Goal: Transaction & Acquisition: Register for event/course

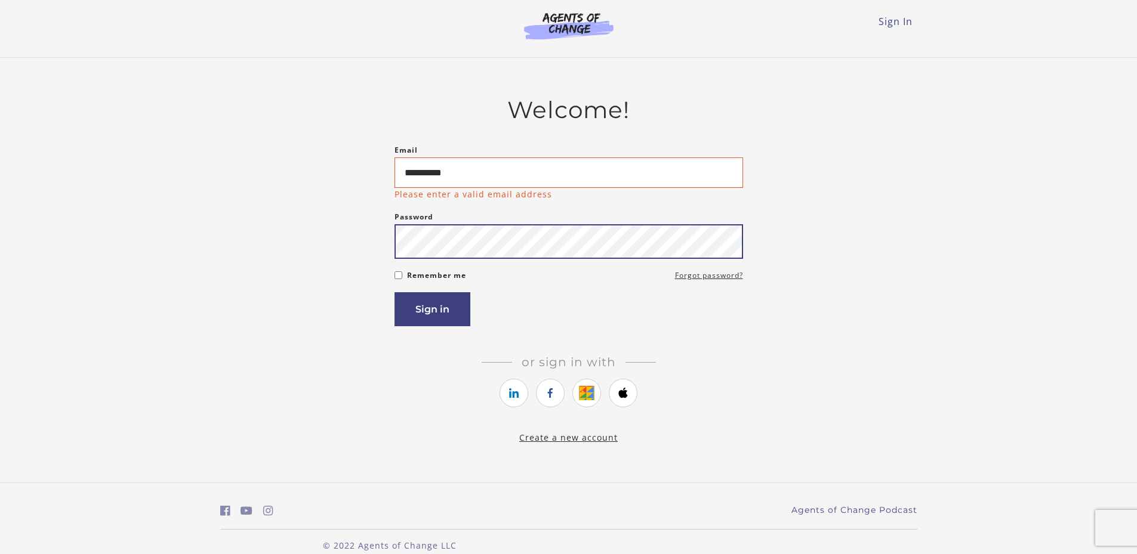
click at [541, 224] on div "Password Password must be at least 8 characters" at bounding box center [569, 234] width 349 height 49
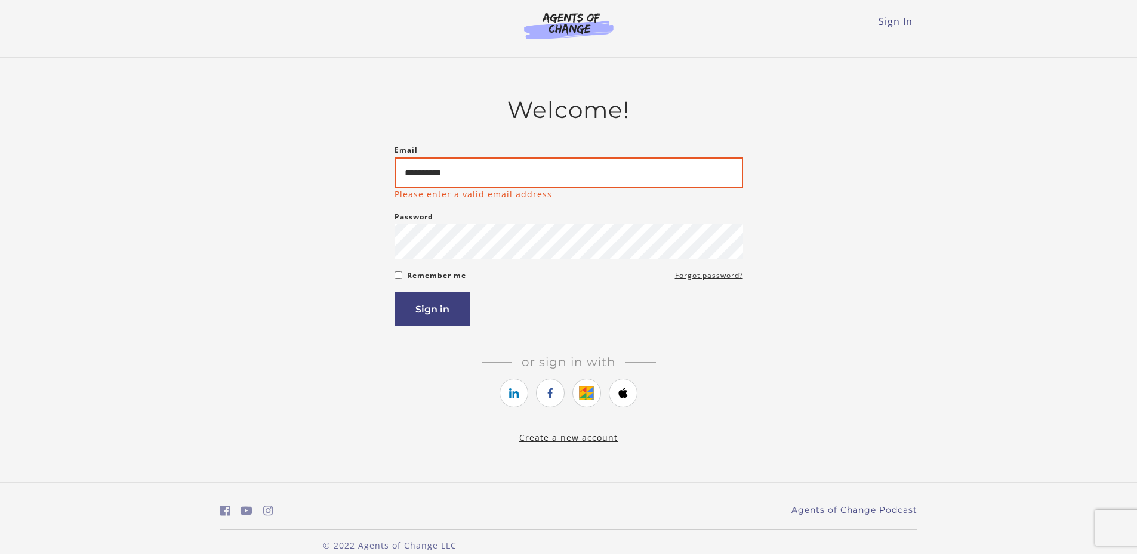
click at [529, 176] on input "**********" at bounding box center [569, 173] width 349 height 30
type input "*"
type input "**********"
click at [428, 309] on button "Sign in" at bounding box center [433, 309] width 76 height 34
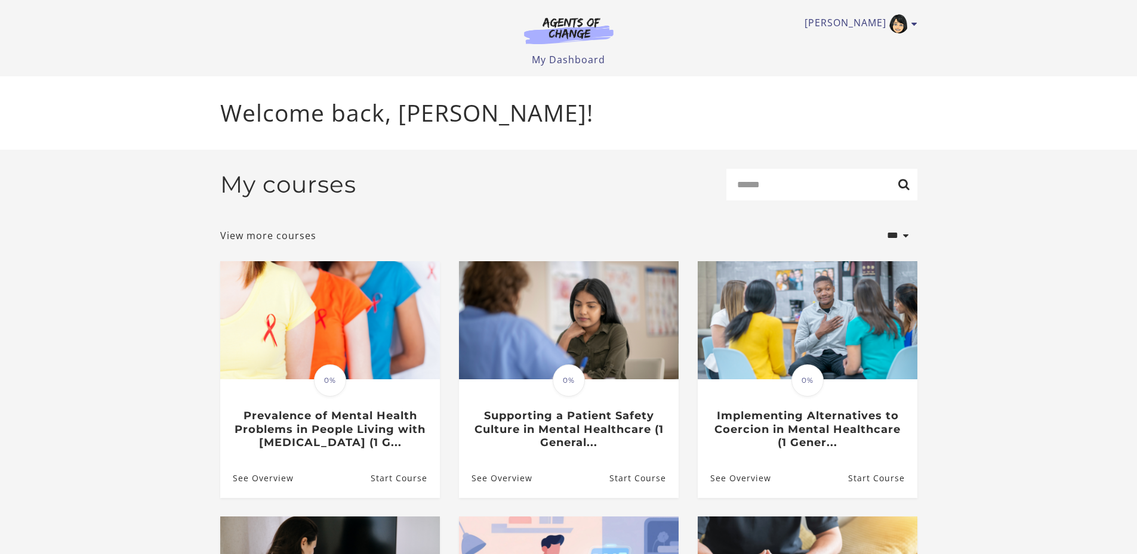
click at [374, 116] on p "Welcome back, [PERSON_NAME]!" at bounding box center [568, 112] width 697 height 35
click at [591, 60] on link "My Dashboard" at bounding box center [568, 59] width 73 height 13
click at [290, 241] on link "View more courses" at bounding box center [268, 236] width 96 height 14
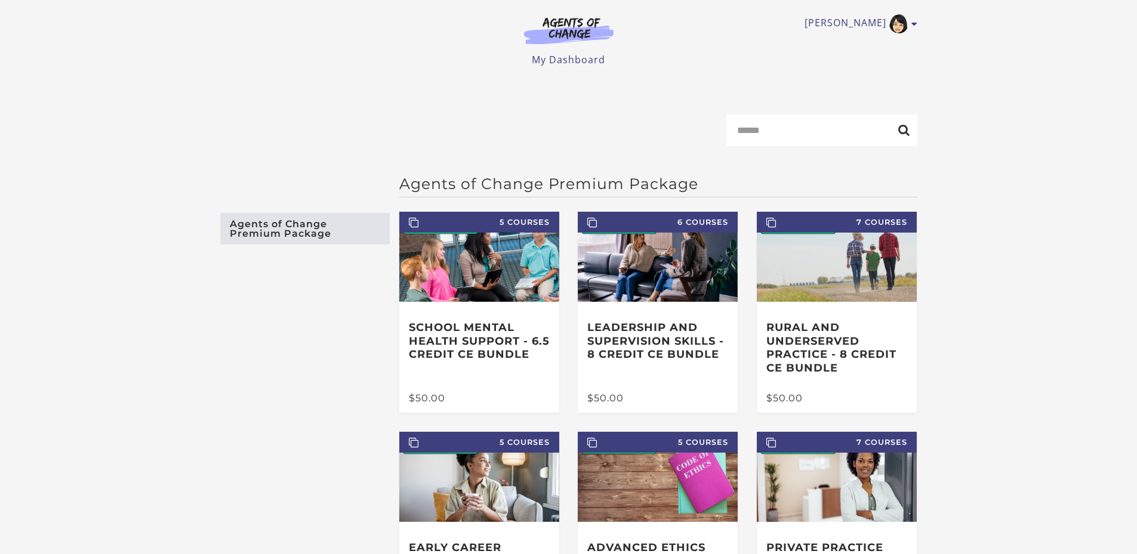
click at [307, 229] on link "Agents of Change Premium Package" at bounding box center [305, 229] width 170 height 32
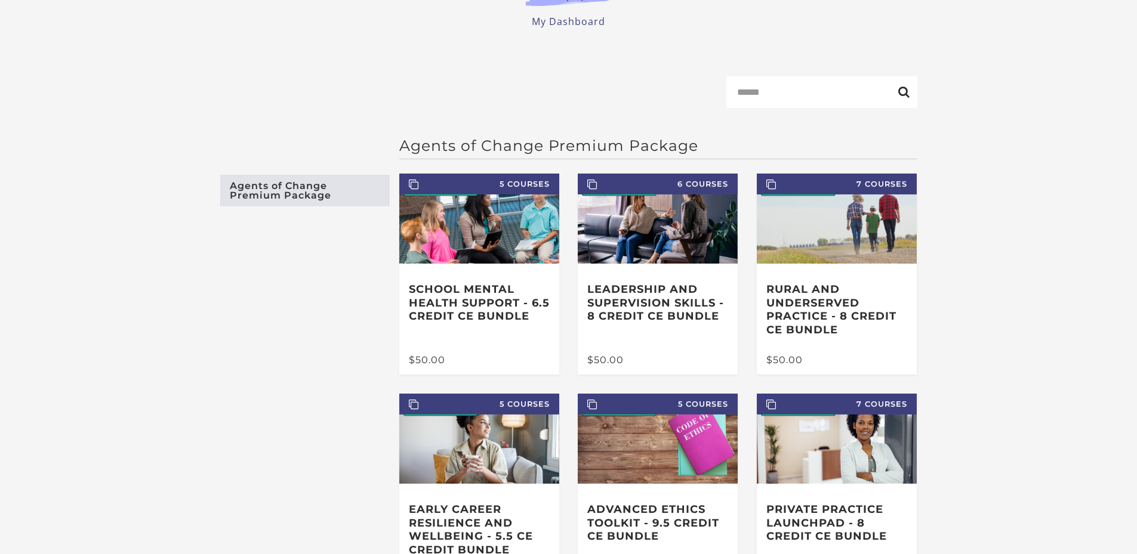
scroll to position [60, 0]
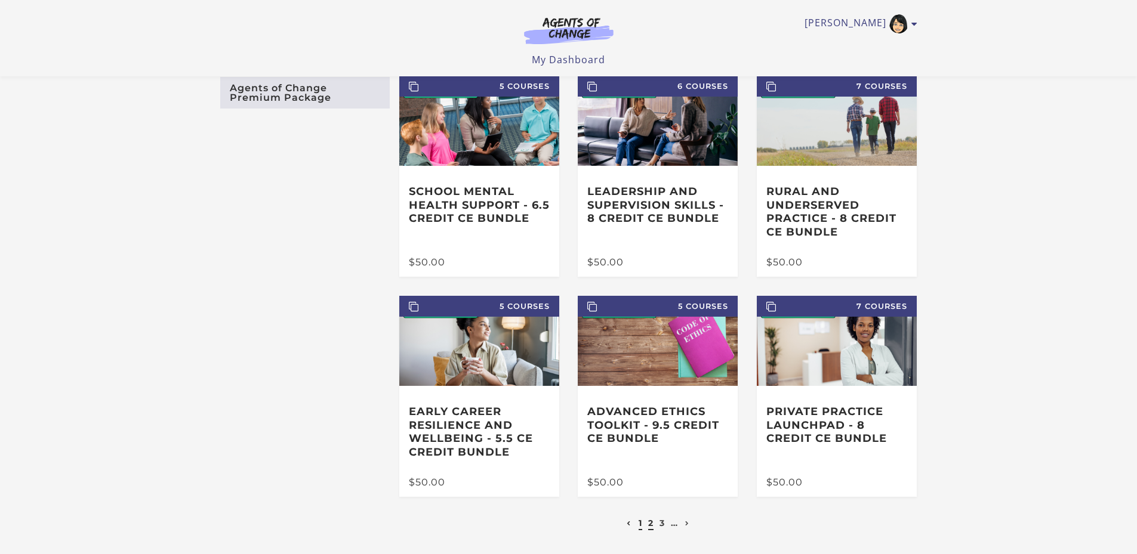
click at [651, 526] on link "2" at bounding box center [650, 523] width 5 height 11
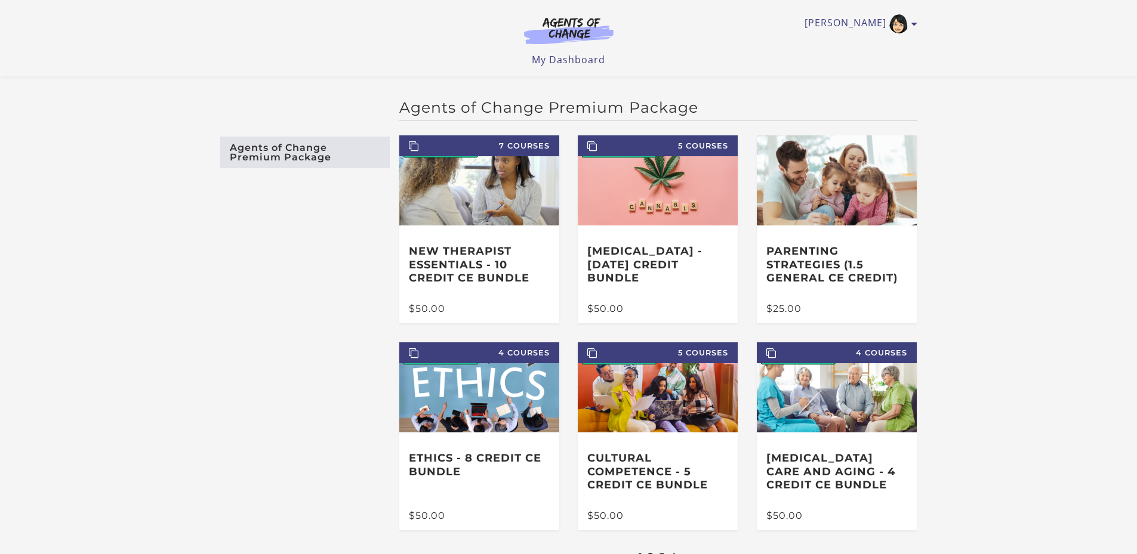
scroll to position [60, 0]
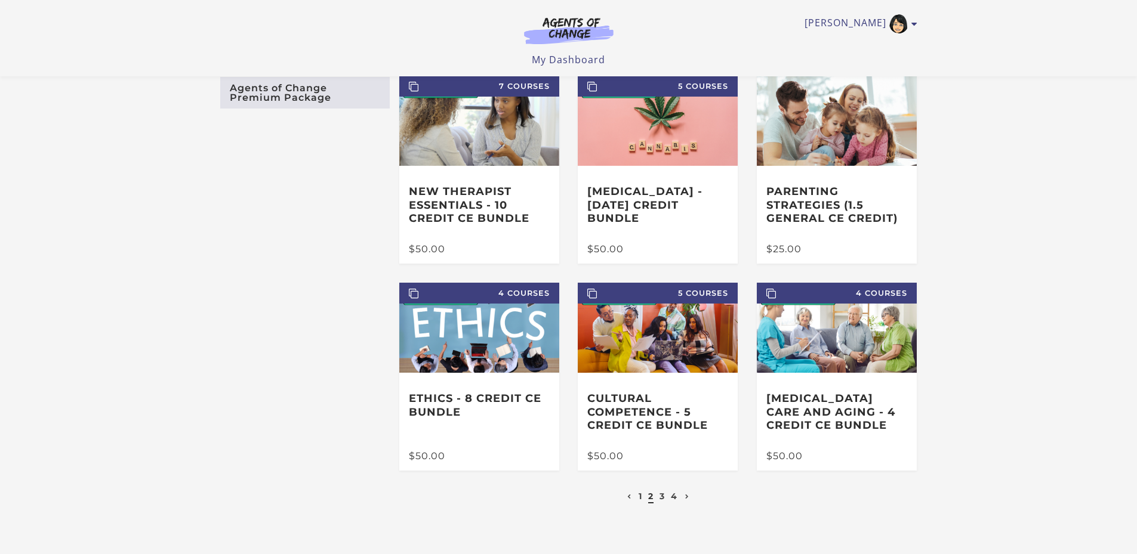
click at [665, 503] on li "3" at bounding box center [662, 496] width 8 height 14
click at [663, 499] on link "3" at bounding box center [662, 496] width 5 height 11
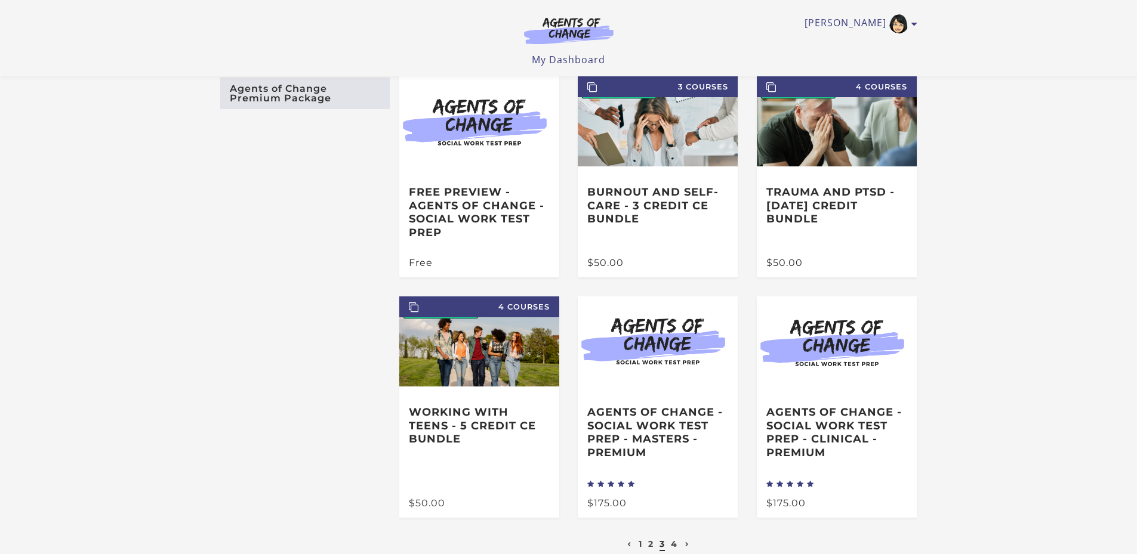
scroll to position [60, 0]
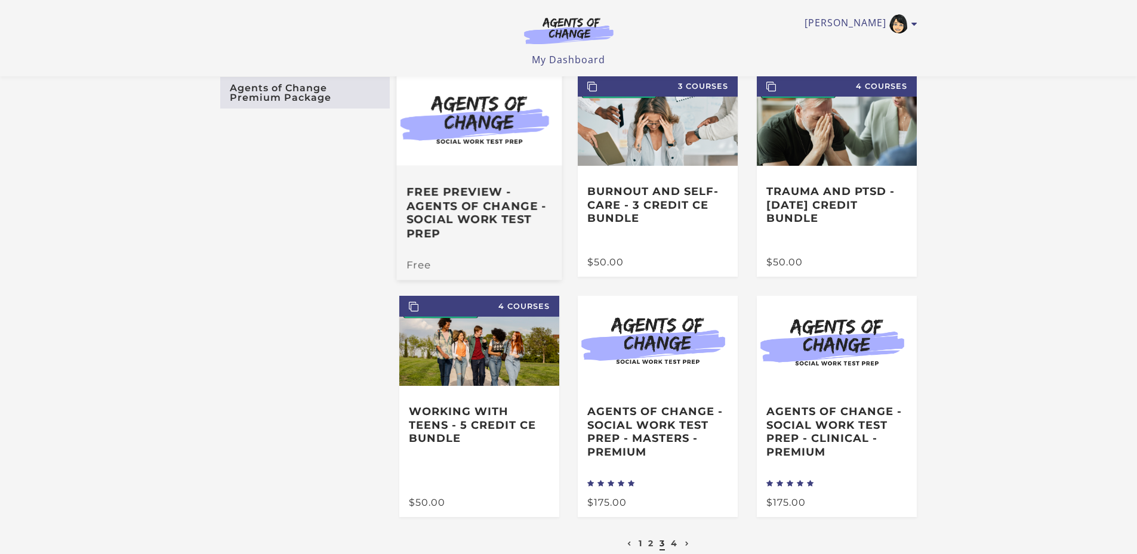
click at [470, 238] on h3 "Free Preview - Agents of Change - Social Work Test Prep" at bounding box center [479, 213] width 146 height 56
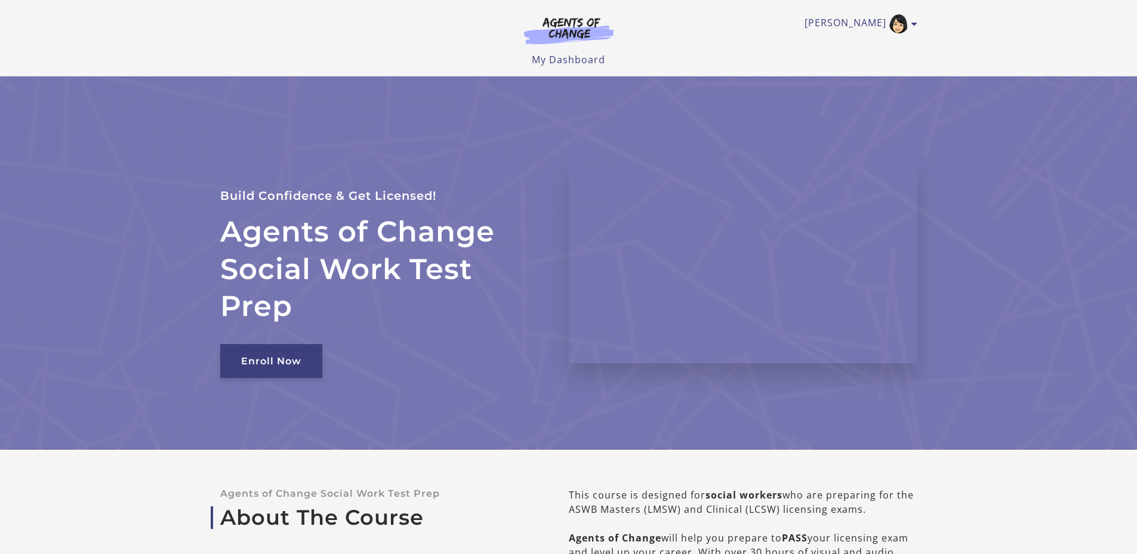
click at [261, 373] on link "Enroll Now" at bounding box center [271, 361] width 102 height 34
